Goal: Information Seeking & Learning: Learn about a topic

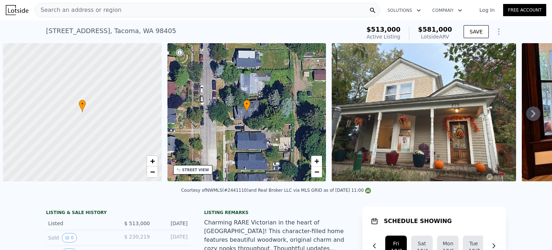
scroll to position [0, 3]
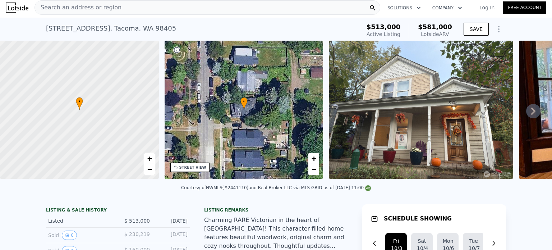
click at [151, 7] on div "Search an address or region" at bounding box center [208, 7] width 346 height 14
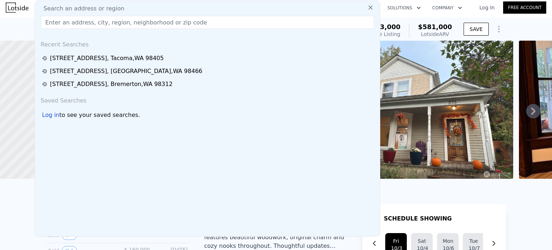
click at [100, 21] on input "text" at bounding box center [208, 22] width 334 height 13
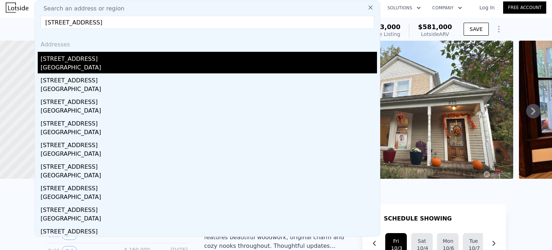
type input "[STREET_ADDRESS]"
click at [168, 72] on div "[GEOGRAPHIC_DATA]" at bounding box center [209, 68] width 336 height 10
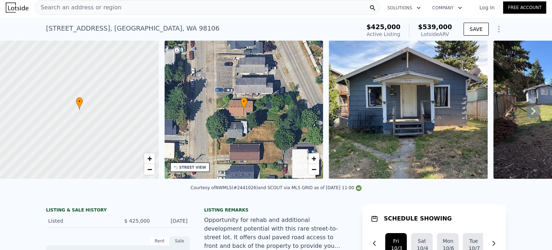
click at [186, 11] on div "Search an address or region" at bounding box center [208, 7] width 346 height 14
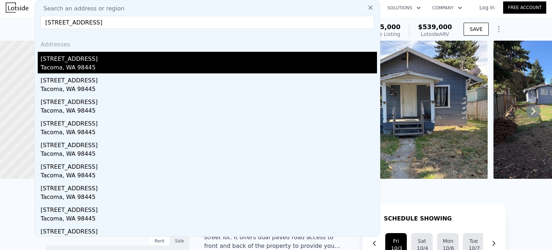
type input "[STREET_ADDRESS]"
click at [161, 65] on div "Tacoma, WA 98445" at bounding box center [209, 68] width 336 height 10
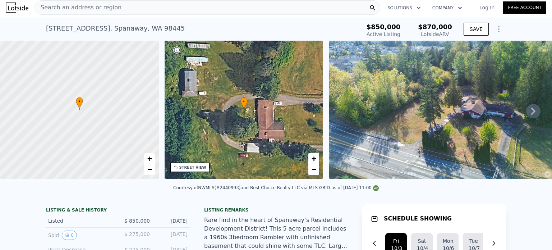
click at [129, 6] on div "Search an address or region" at bounding box center [208, 7] width 346 height 14
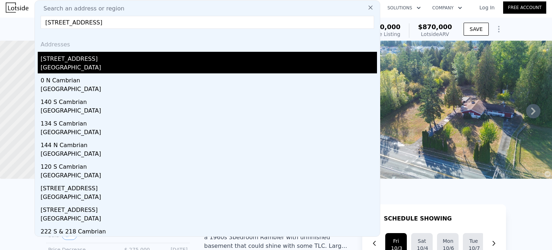
type input "[STREET_ADDRESS]"
click at [101, 65] on div "[GEOGRAPHIC_DATA]" at bounding box center [209, 68] width 336 height 10
type input "2"
type input "3"
type input "1"
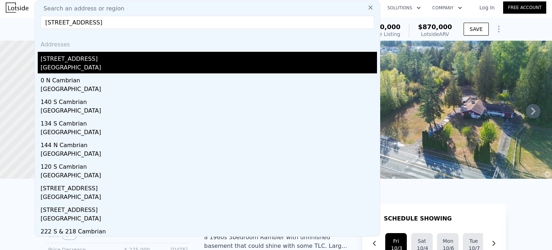
type input "2.25"
type input "1060"
type input "1921"
type input "8276"
type input "24829"
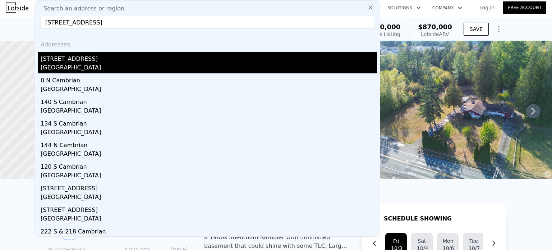
type input "$ 419,000"
type input "5"
type input "$ 70,213"
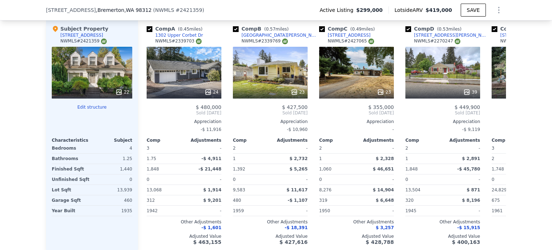
scroll to position [874, 0]
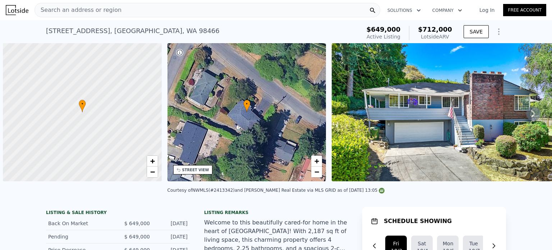
scroll to position [0, 3]
